Goal: Task Accomplishment & Management: Use online tool/utility

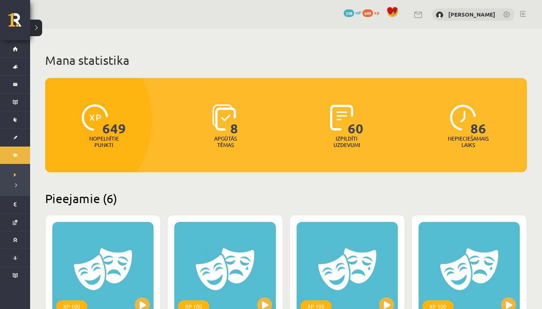
scroll to position [392, 0]
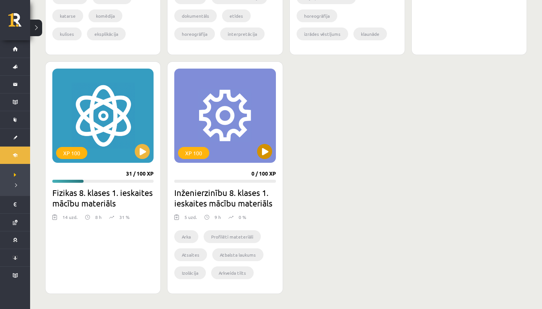
click at [260, 156] on button at bounding box center [264, 151] width 15 height 15
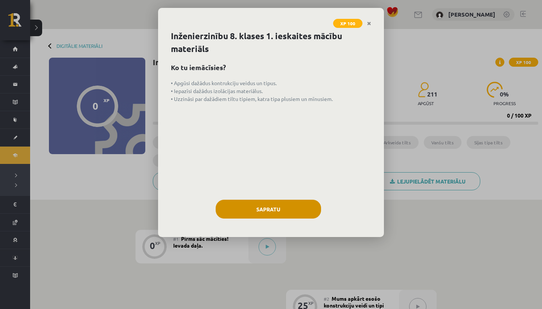
click at [242, 211] on button "Sapratu" at bounding box center [268, 209] width 105 height 19
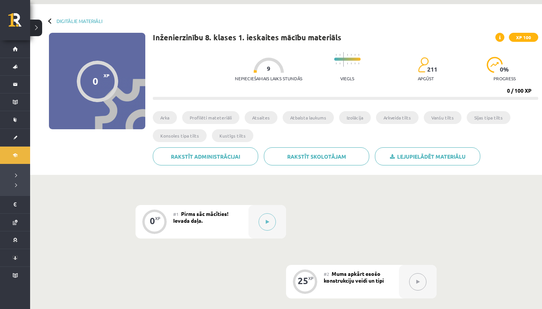
scroll to position [12, 0]
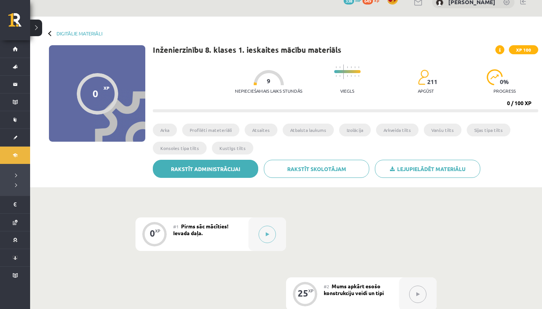
click at [228, 173] on link "Rakstīt administrācijai" at bounding box center [205, 169] width 105 height 18
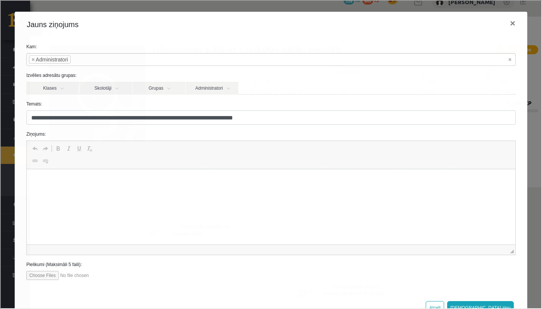
scroll to position [0, 0]
click at [511, 21] on button "×" at bounding box center [512, 22] width 17 height 21
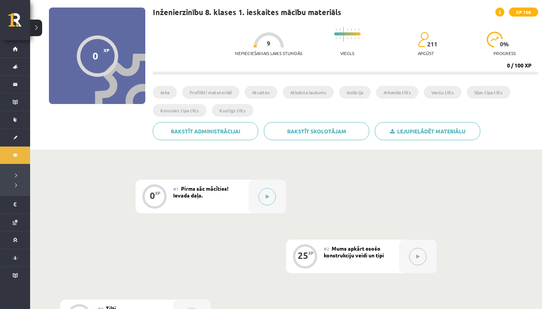
scroll to position [41, 0]
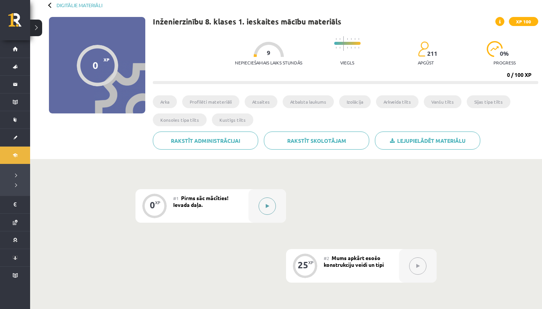
click at [265, 207] on button at bounding box center [267, 205] width 17 height 17
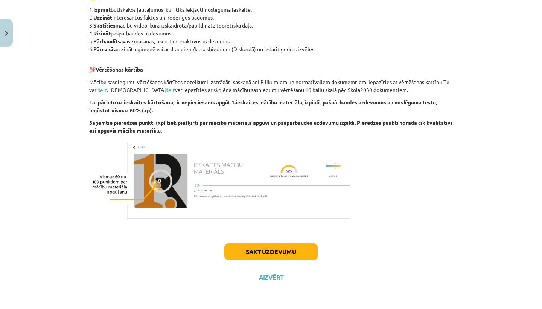
scroll to position [380, 0]
click at [257, 254] on button "Sākt uzdevumu" at bounding box center [270, 251] width 93 height 17
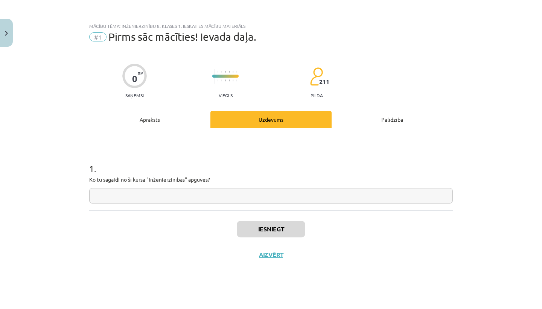
scroll to position [0, 0]
click at [257, 196] on input "text" at bounding box center [271, 195] width 364 height 15
type input "*"
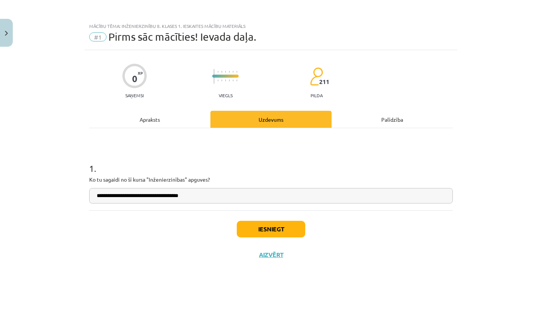
click at [120, 196] on input "**********" at bounding box center [271, 195] width 364 height 15
click at [147, 198] on input "**********" at bounding box center [271, 195] width 364 height 15
click at [199, 195] on input "**********" at bounding box center [271, 195] width 364 height 15
type input "**********"
click at [252, 223] on button "Iesniegt" at bounding box center [271, 229] width 69 height 17
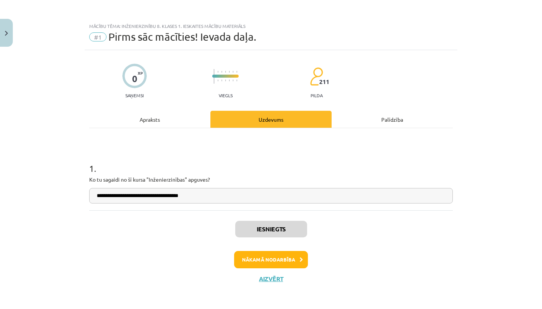
click at [274, 261] on button "Nākamā nodarbība" at bounding box center [271, 259] width 74 height 17
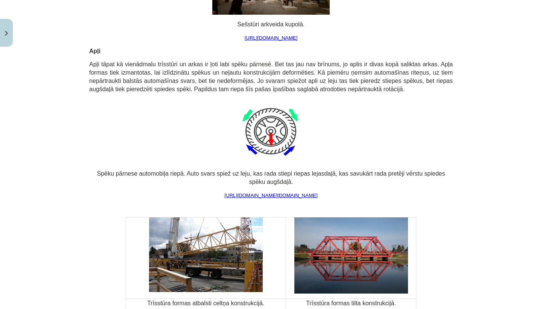
scroll to position [1121, 0]
